Goal: Communication & Community: Ask a question

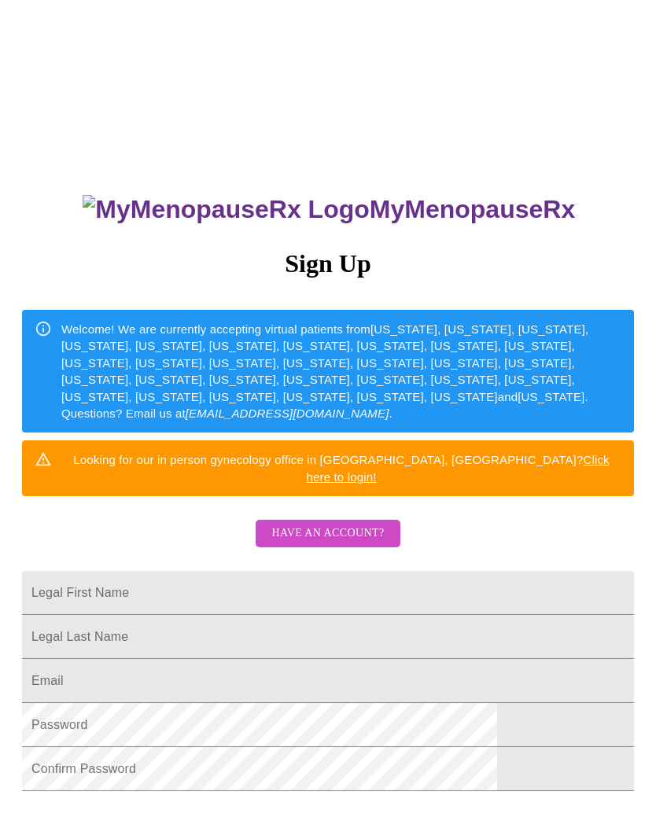
click at [348, 524] on span "Have an account?" at bounding box center [327, 534] width 112 height 20
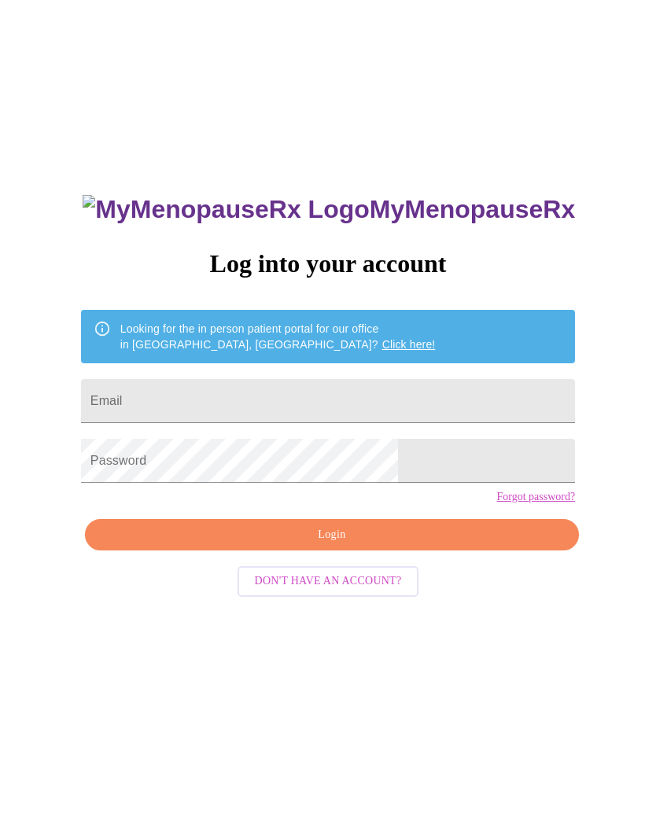
click at [286, 400] on input "Email" at bounding box center [328, 401] width 494 height 44
type input "[EMAIL_ADDRESS][DOMAIN_NAME]"
click at [278, 397] on input "Email" at bounding box center [328, 401] width 494 height 44
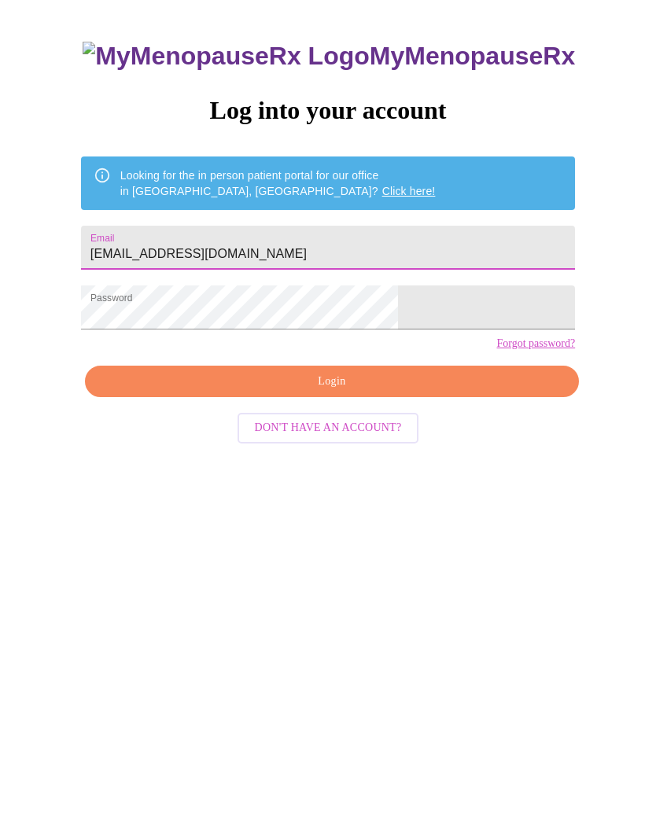
type input "[EMAIL_ADDRESS][DOMAIN_NAME]"
click at [402, 525] on span "Login" at bounding box center [332, 535] width 458 height 20
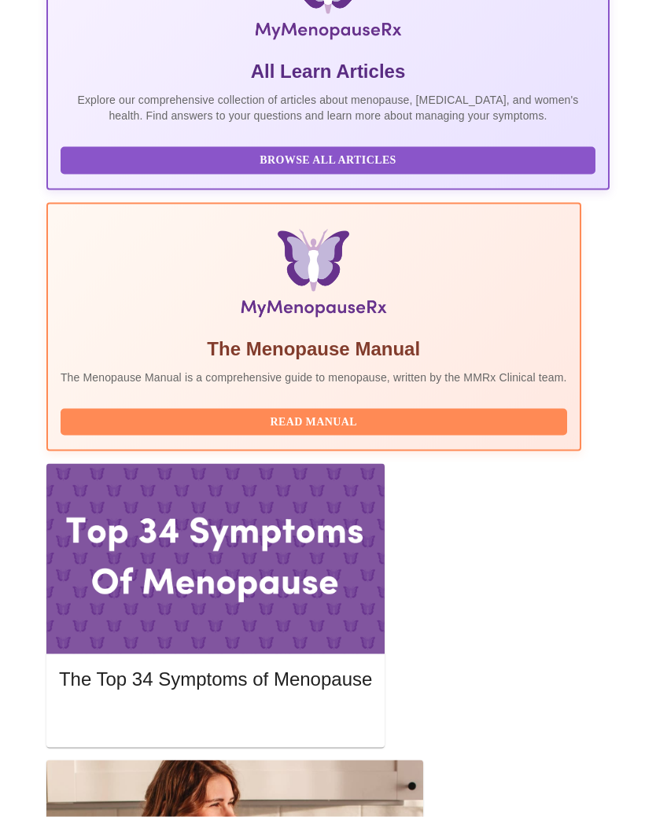
scroll to position [407, 0]
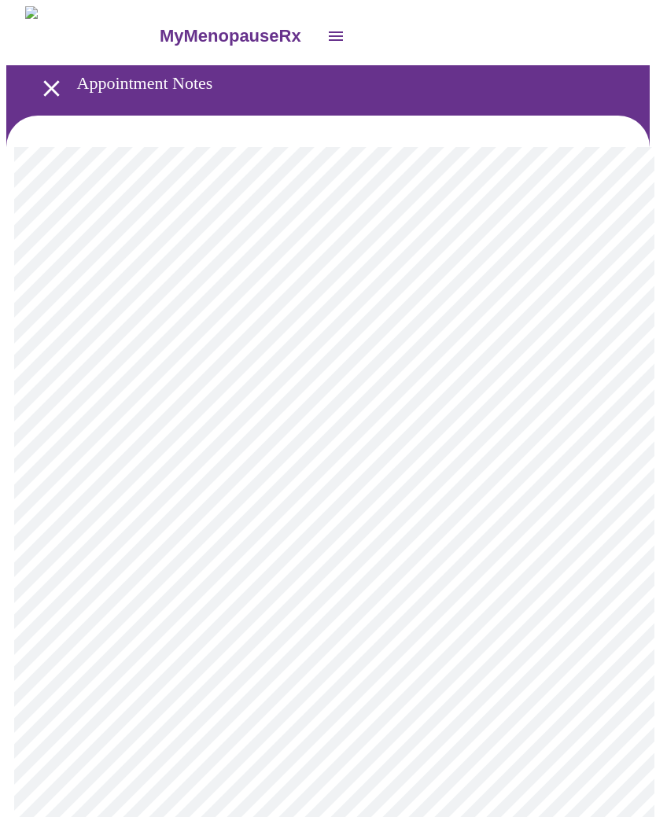
click at [48, 75] on icon "open drawer" at bounding box center [52, 89] width 28 height 28
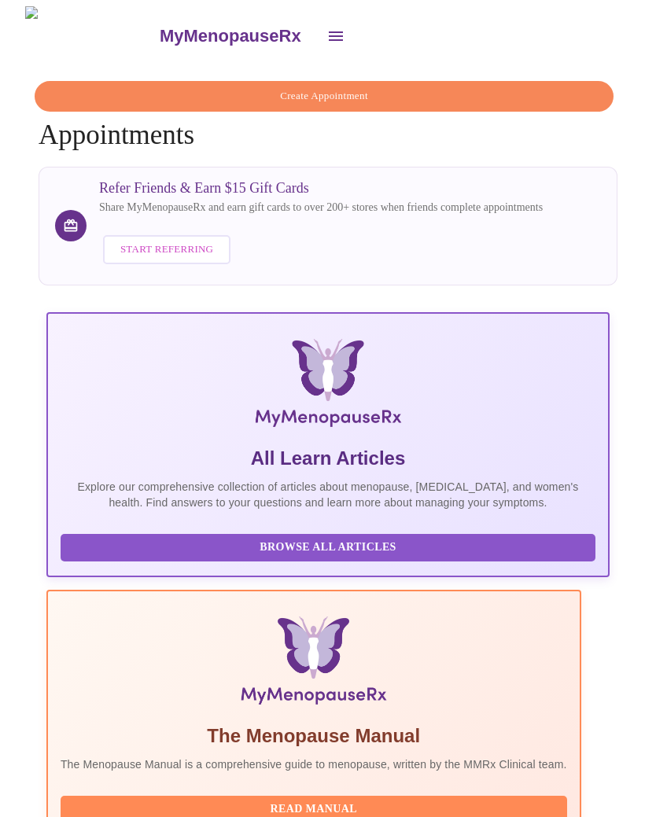
click at [326, 28] on icon "open drawer" at bounding box center [335, 36] width 19 height 19
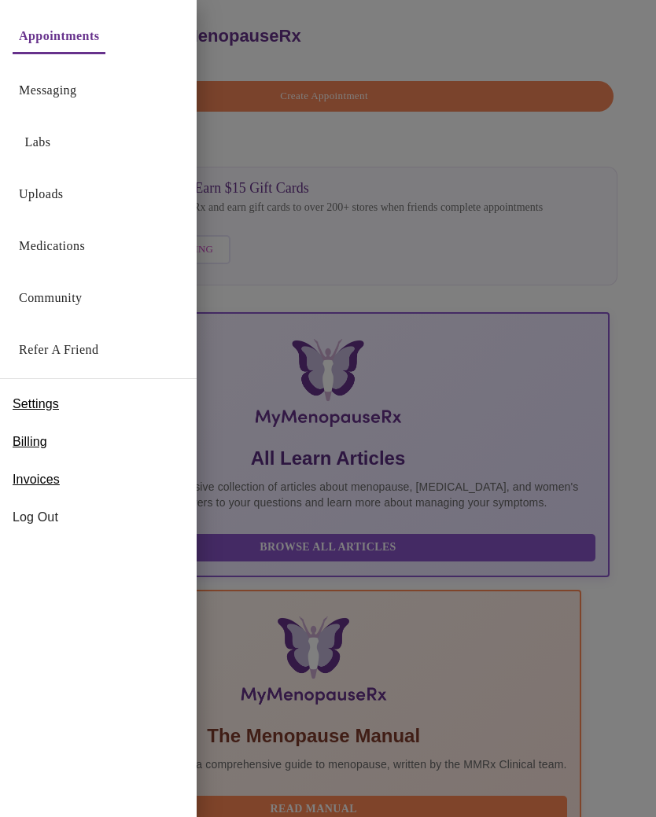
click at [67, 92] on link "Messaging" at bounding box center [47, 90] width 57 height 22
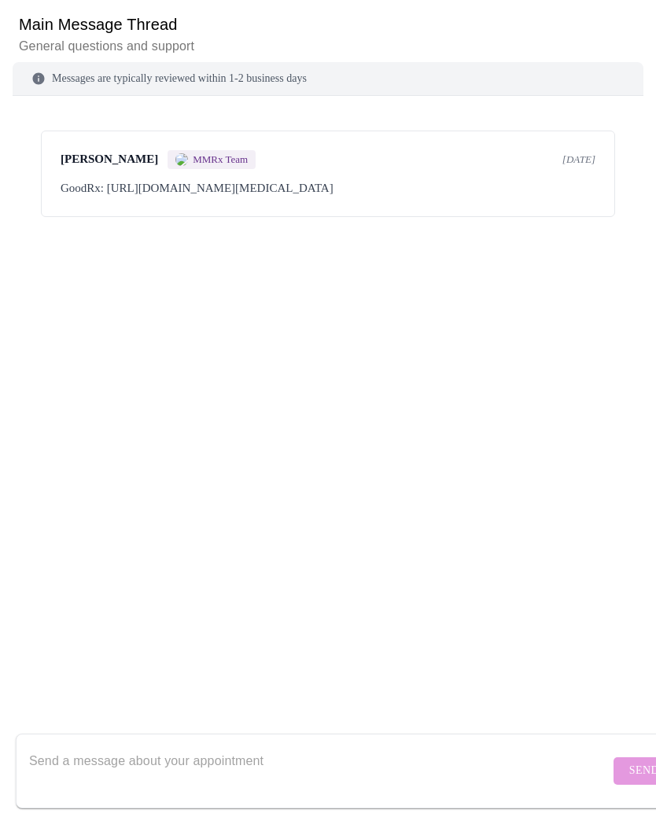
scroll to position [161, 0]
click at [650, 562] on div "Main Message Thread General questions and support Messages are typically review…" at bounding box center [327, 402] width 643 height 817
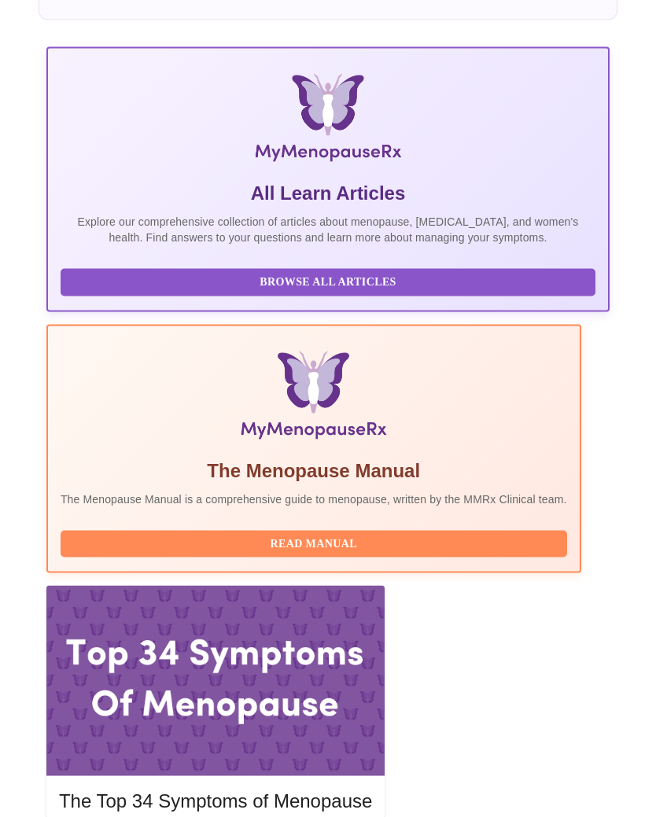
scroll to position [334, 0]
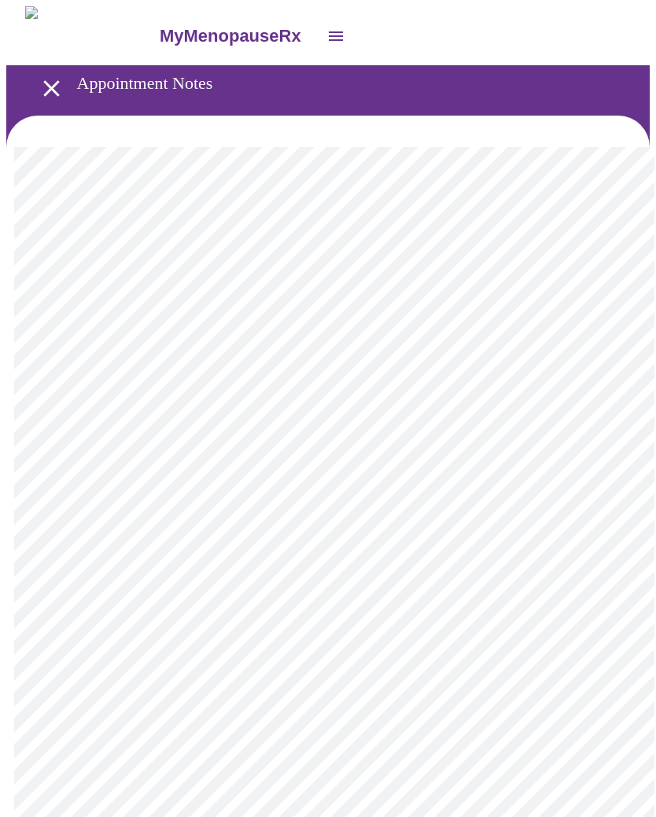
click at [51, 82] on icon "open drawer" at bounding box center [52, 89] width 28 height 28
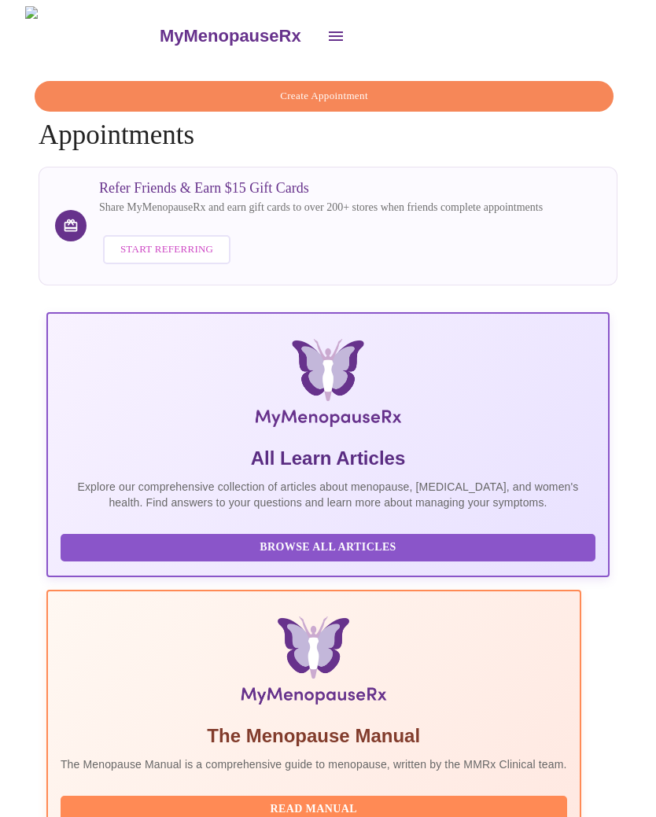
click at [329, 33] on icon "open drawer" at bounding box center [336, 35] width 14 height 9
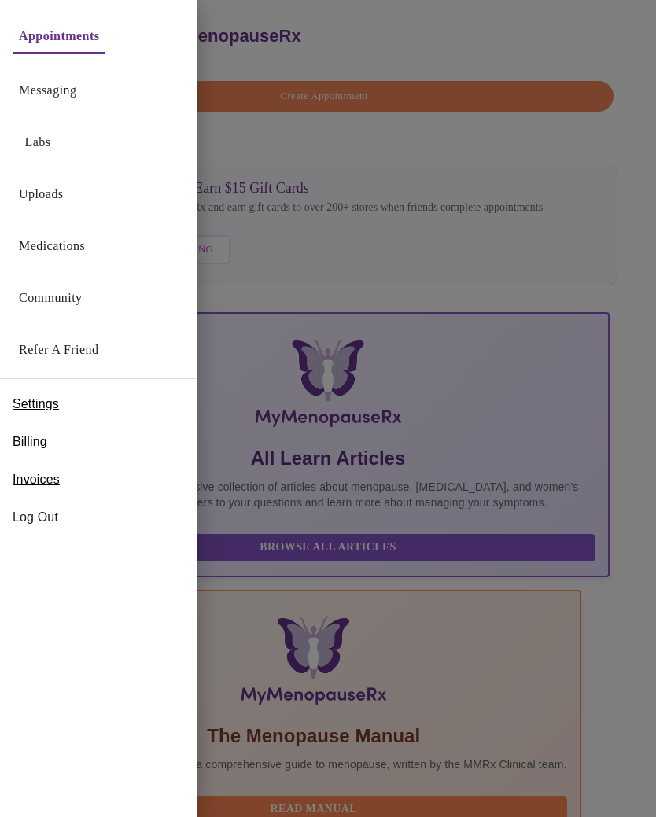
click at [61, 256] on link "Medications" at bounding box center [52, 246] width 66 height 22
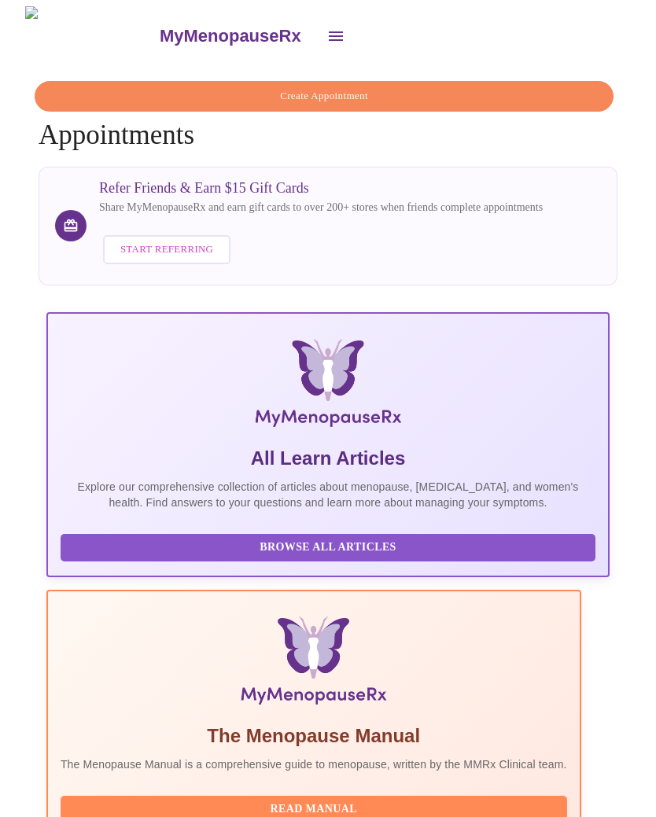
click at [326, 31] on icon "open drawer" at bounding box center [335, 36] width 19 height 19
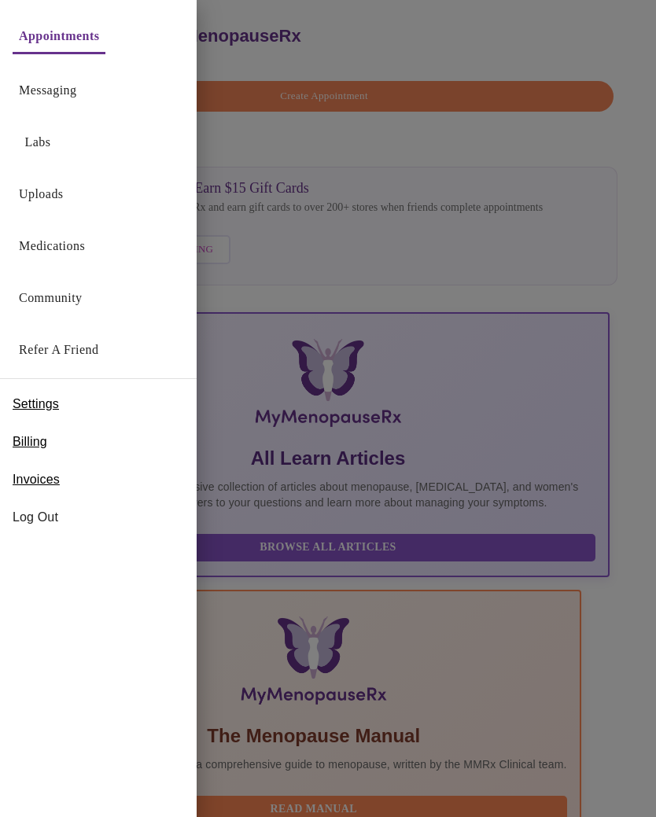
click at [76, 83] on link "Messaging" at bounding box center [47, 90] width 57 height 22
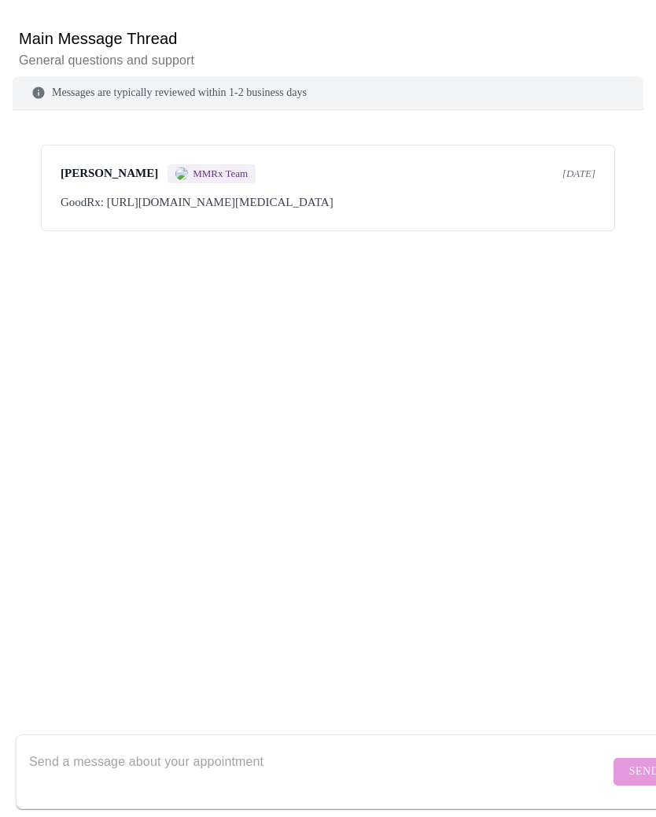
scroll to position [136, 0]
